Goal: Transaction & Acquisition: Purchase product/service

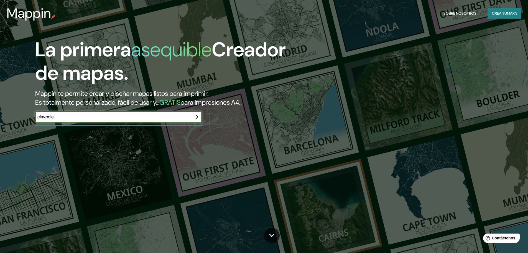
type input "claypole"
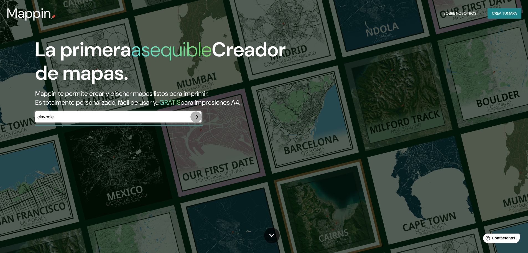
click at [197, 117] on icon "button" at bounding box center [196, 116] width 7 height 7
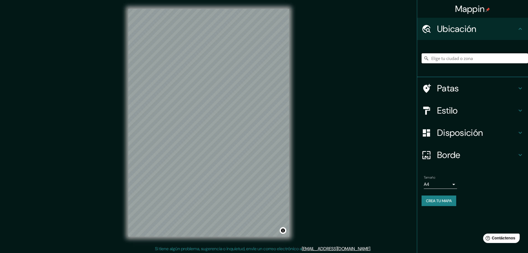
click at [437, 60] on input "Elige tu ciudad o zona" at bounding box center [475, 58] width 107 height 10
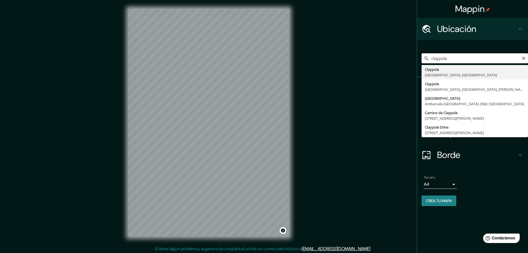
type input "[GEOGRAPHIC_DATA], [GEOGRAPHIC_DATA], [GEOGRAPHIC_DATA]"
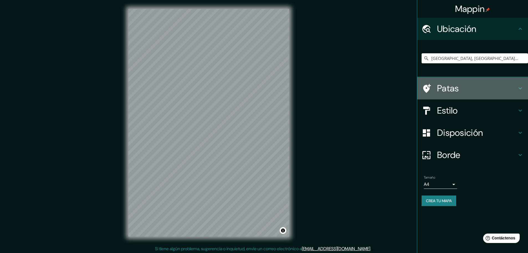
click at [468, 86] on h4 "Patas" at bounding box center [477, 88] width 80 height 11
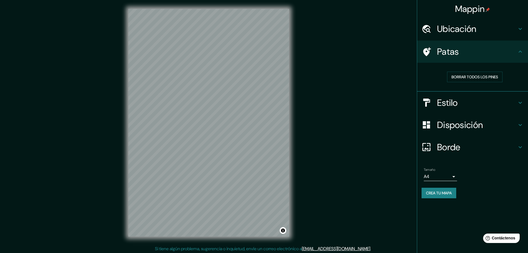
click at [469, 100] on h4 "Estilo" at bounding box center [477, 102] width 80 height 11
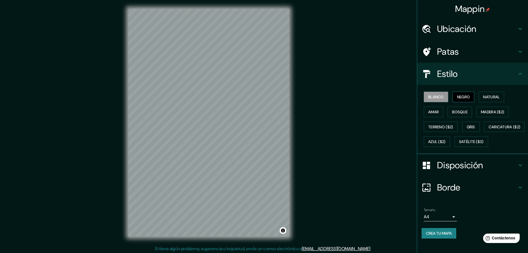
click at [469, 100] on button "Negro" at bounding box center [464, 97] width 22 height 11
click at [483, 98] on font "Natural" at bounding box center [491, 96] width 17 height 5
click at [434, 110] on font "Amar" at bounding box center [434, 111] width 11 height 5
click at [443, 111] on div "Blanco Negro Natural Amar Bosque Madera ($2) Terreno ($2) Gris Caricatura ($2) …" at bounding box center [475, 119] width 107 height 60
click at [454, 115] on font "Bosque" at bounding box center [460, 111] width 16 height 7
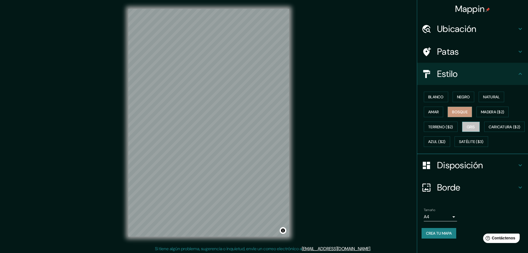
click at [467, 128] on font "Gris" at bounding box center [471, 126] width 8 height 5
click at [467, 98] on font "Negro" at bounding box center [463, 96] width 13 height 5
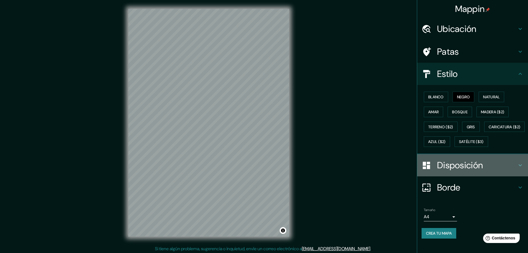
click at [464, 171] on font "Disposición" at bounding box center [460, 165] width 46 height 12
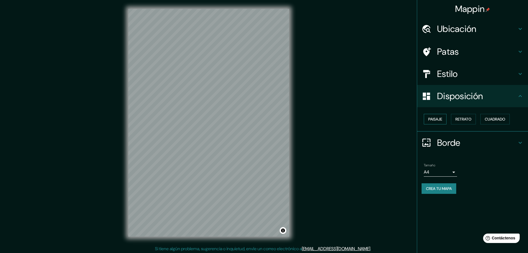
click at [436, 116] on font "Paisaje" at bounding box center [436, 118] width 14 height 7
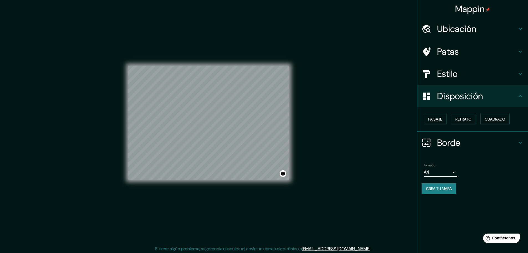
drag, startPoint x: 290, startPoint y: 143, endPoint x: 342, endPoint y: 124, distance: 55.8
click at [342, 124] on div "Mappin Ubicación [GEOGRAPHIC_DATA], [GEOGRAPHIC_DATA], [GEOGRAPHIC_DATA] Patas …" at bounding box center [264, 127] width 528 height 254
click at [493, 118] on font "Cuadrado" at bounding box center [495, 118] width 21 height 5
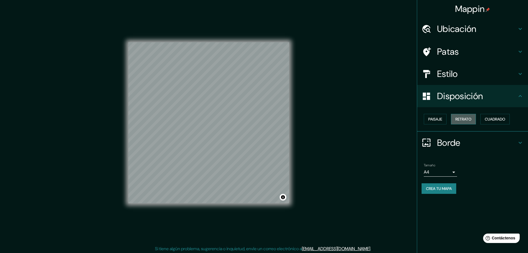
click at [469, 121] on font "Retrato" at bounding box center [464, 118] width 16 height 5
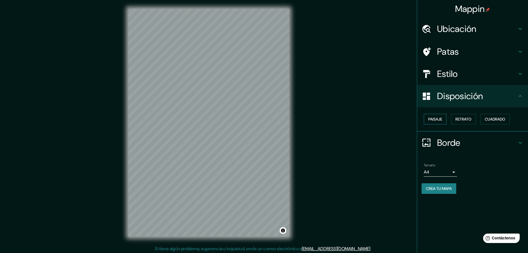
click at [436, 121] on font "Paisaje" at bounding box center [436, 118] width 14 height 5
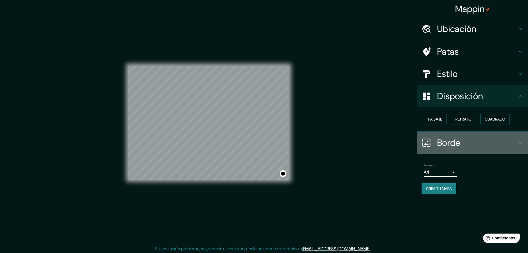
click at [442, 141] on font "Borde" at bounding box center [448, 143] width 23 height 12
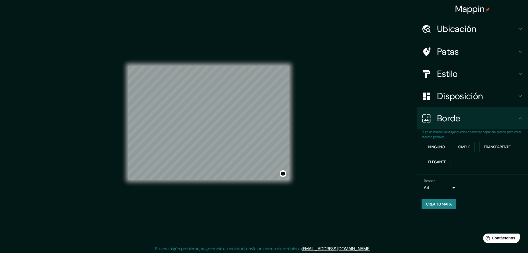
click at [438, 186] on body "Mappin Ubicación Claypole, [GEOGRAPHIC_DATA], [GEOGRAPHIC_DATA] Patas Estilo Di…" at bounding box center [264, 126] width 528 height 253
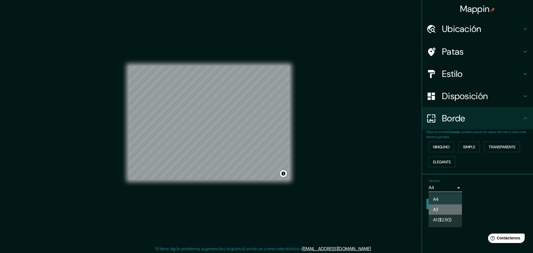
click at [437, 209] on font "A3" at bounding box center [435, 209] width 5 height 6
type input "a4"
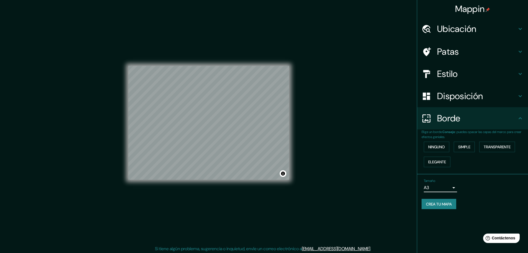
click at [458, 54] on font "Patas" at bounding box center [448, 52] width 22 height 12
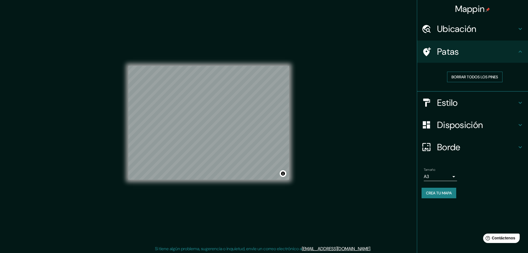
click at [467, 78] on font "Borrar todos los pines" at bounding box center [475, 76] width 47 height 5
click at [386, 81] on div "Mappin Ubicación [GEOGRAPHIC_DATA], [GEOGRAPHIC_DATA], [GEOGRAPHIC_DATA] Patas …" at bounding box center [264, 127] width 528 height 254
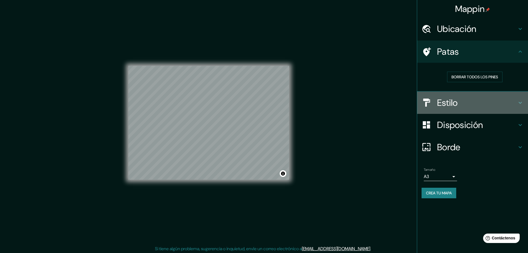
click at [459, 99] on h4 "Estilo" at bounding box center [477, 102] width 80 height 11
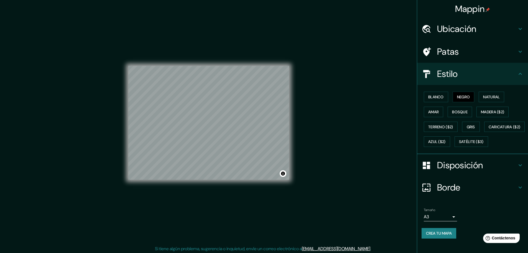
scroll to position [7, 0]
click at [435, 237] on font "Crea tu mapa" at bounding box center [439, 232] width 26 height 7
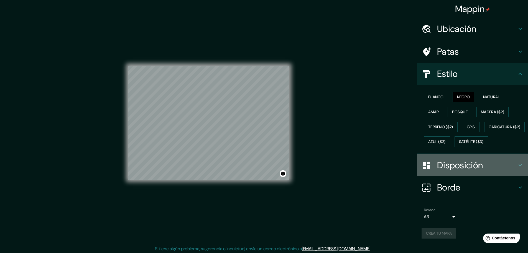
click at [445, 171] on font "Disposición" at bounding box center [460, 165] width 46 height 12
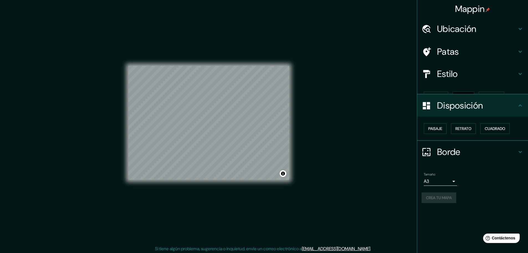
scroll to position [0, 0]
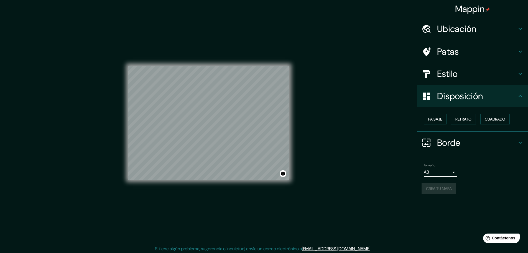
click at [441, 143] on font "Borde" at bounding box center [448, 143] width 23 height 12
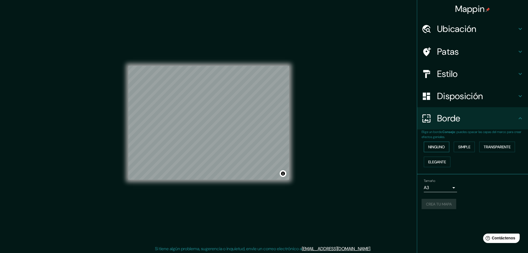
click at [441, 147] on font "Ninguno" at bounding box center [437, 146] width 17 height 5
click at [441, 163] on font "Elegante" at bounding box center [438, 161] width 18 height 5
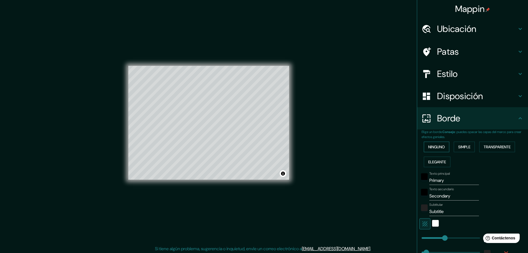
click at [437, 149] on font "Ninguno" at bounding box center [437, 146] width 17 height 5
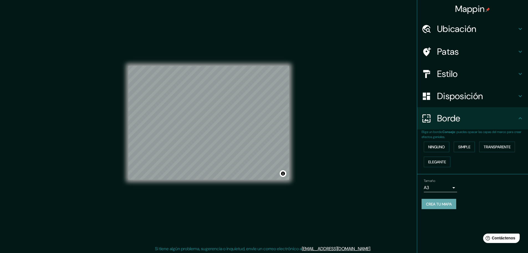
click at [450, 206] on font "Crea tu mapa" at bounding box center [439, 203] width 26 height 5
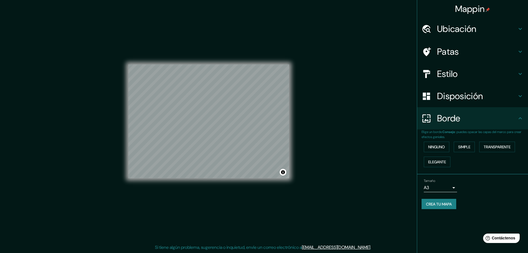
click at [434, 204] on font "Crea tu mapa" at bounding box center [439, 203] width 26 height 5
click at [461, 27] on font "Ubicación" at bounding box center [456, 29] width 39 height 12
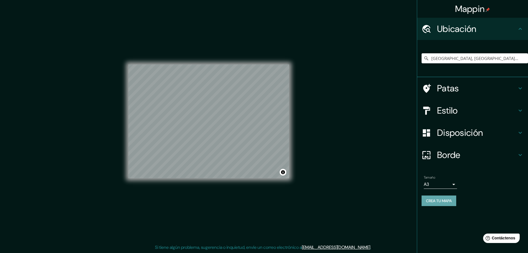
click at [439, 197] on font "Crea tu mapa" at bounding box center [439, 200] width 26 height 7
